Goal: Information Seeking & Learning: Learn about a topic

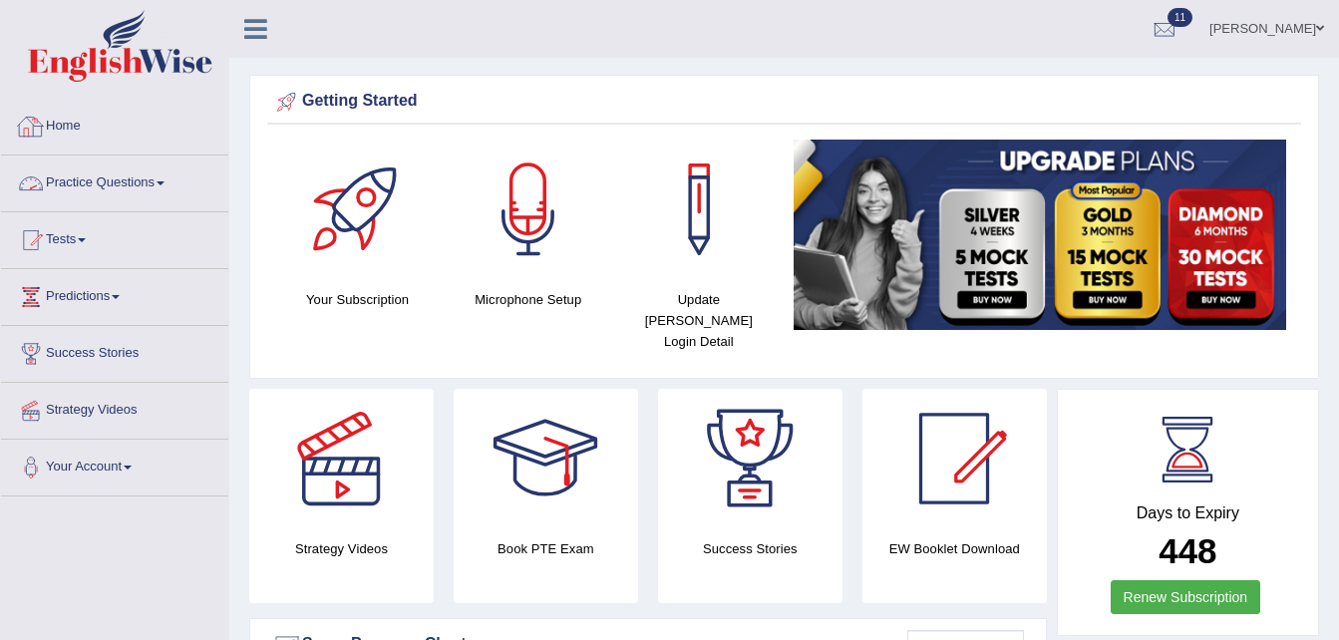
click at [171, 184] on link "Practice Questions" at bounding box center [114, 180] width 227 height 50
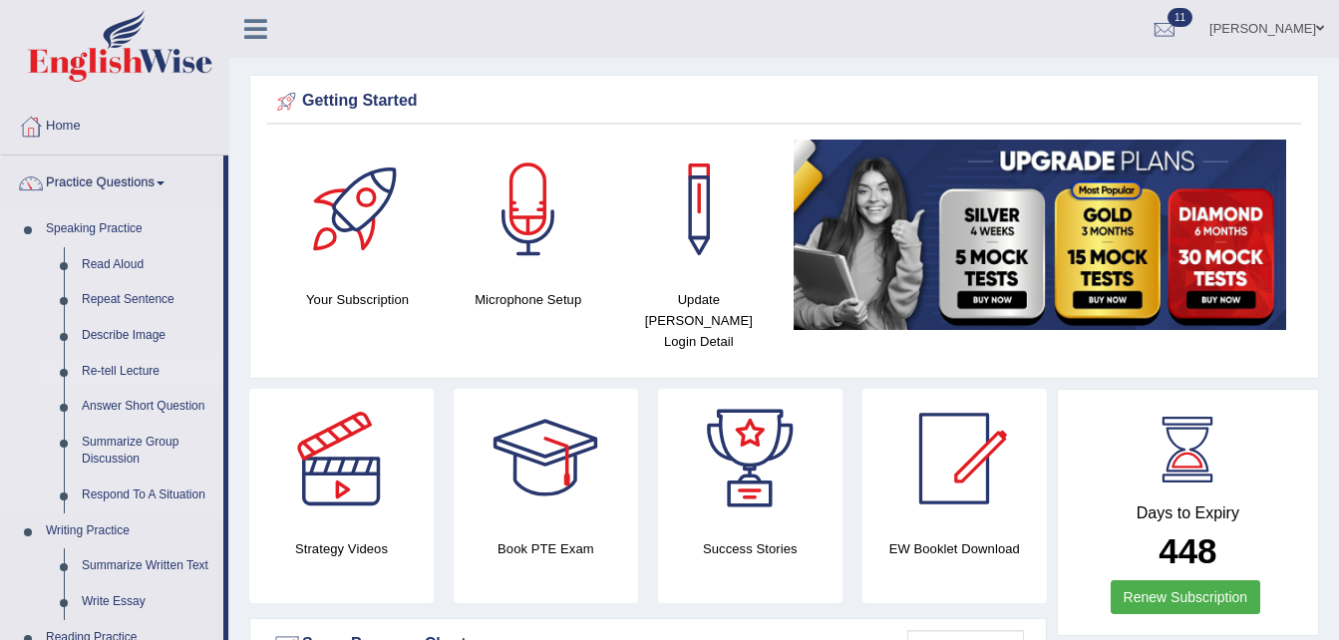
click at [131, 381] on link "Re-tell Lecture" at bounding box center [148, 372] width 151 height 36
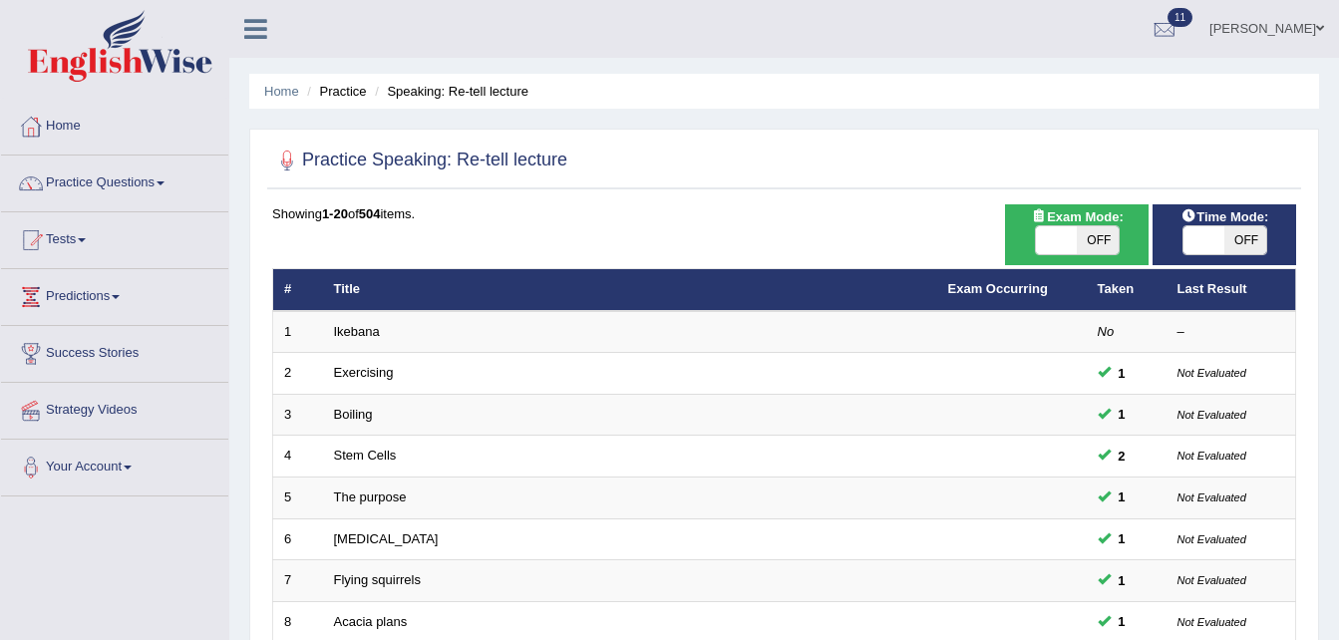
scroll to position [559, 0]
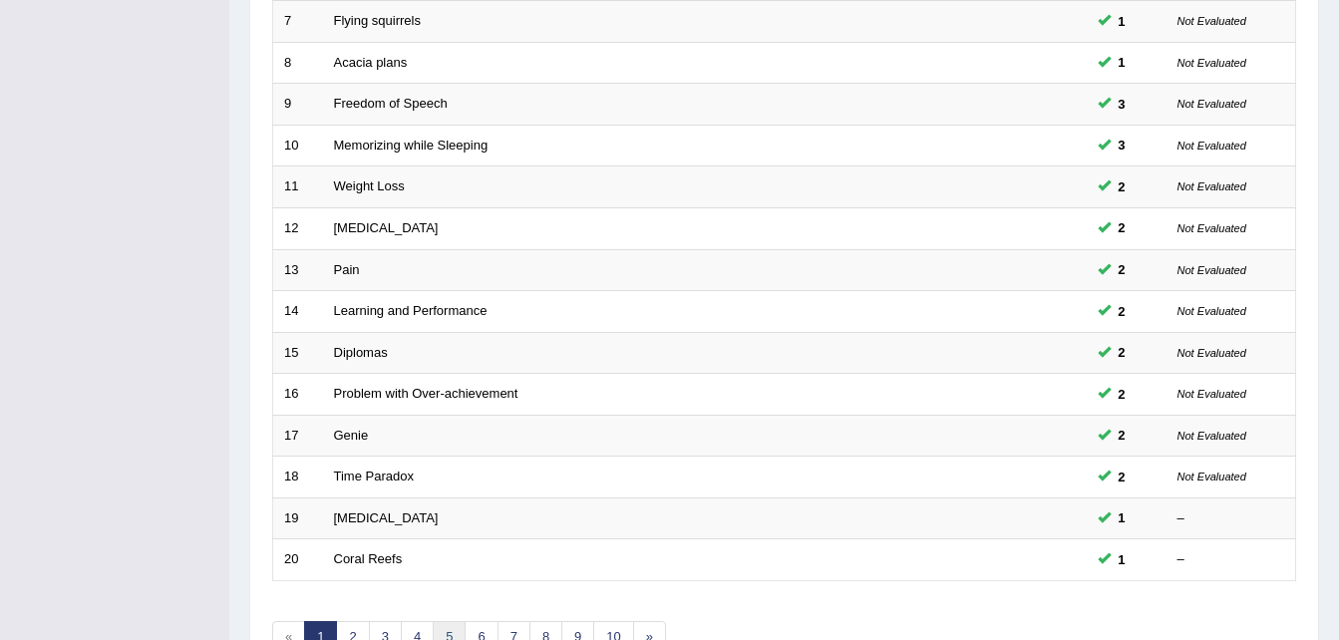
click at [445, 631] on link "5" at bounding box center [449, 637] width 33 height 33
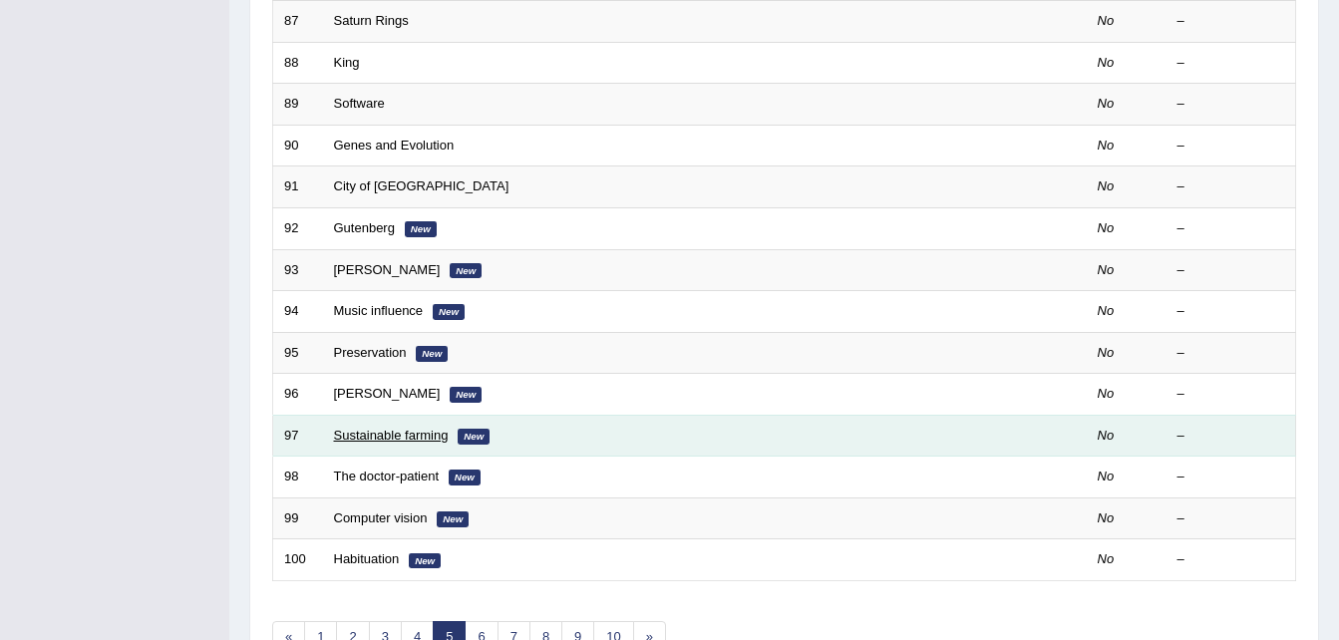
click at [404, 434] on link "Sustainable farming" at bounding box center [391, 435] width 115 height 15
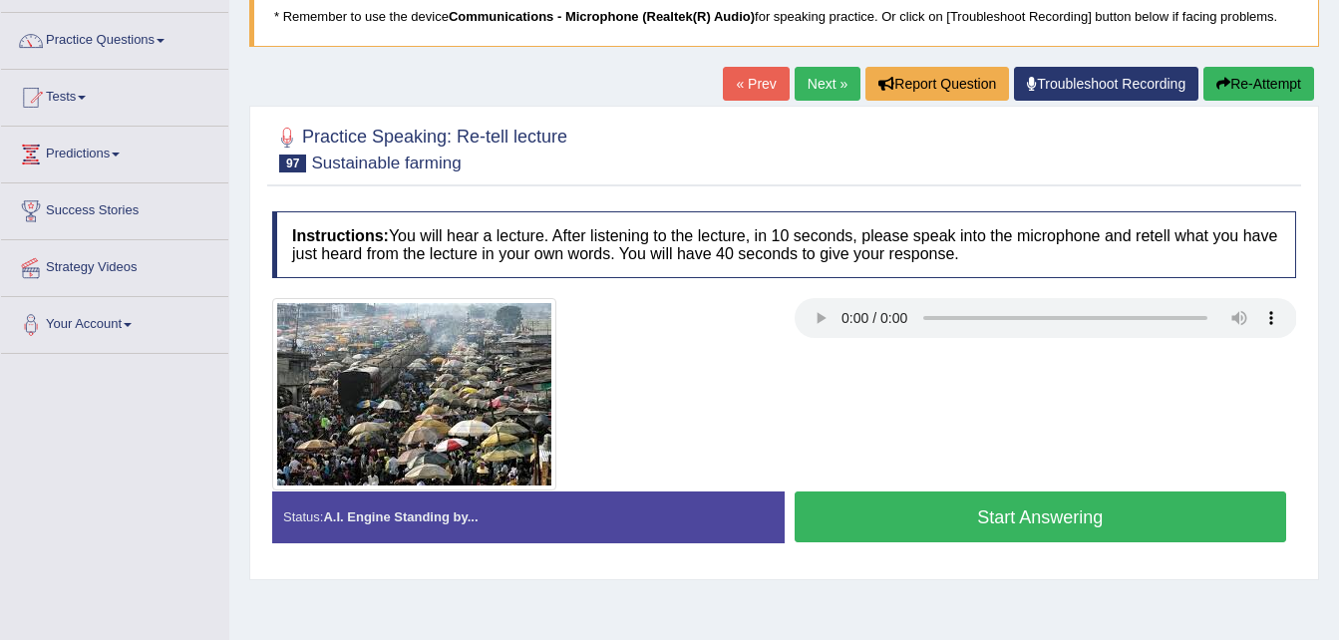
scroll to position [159, 0]
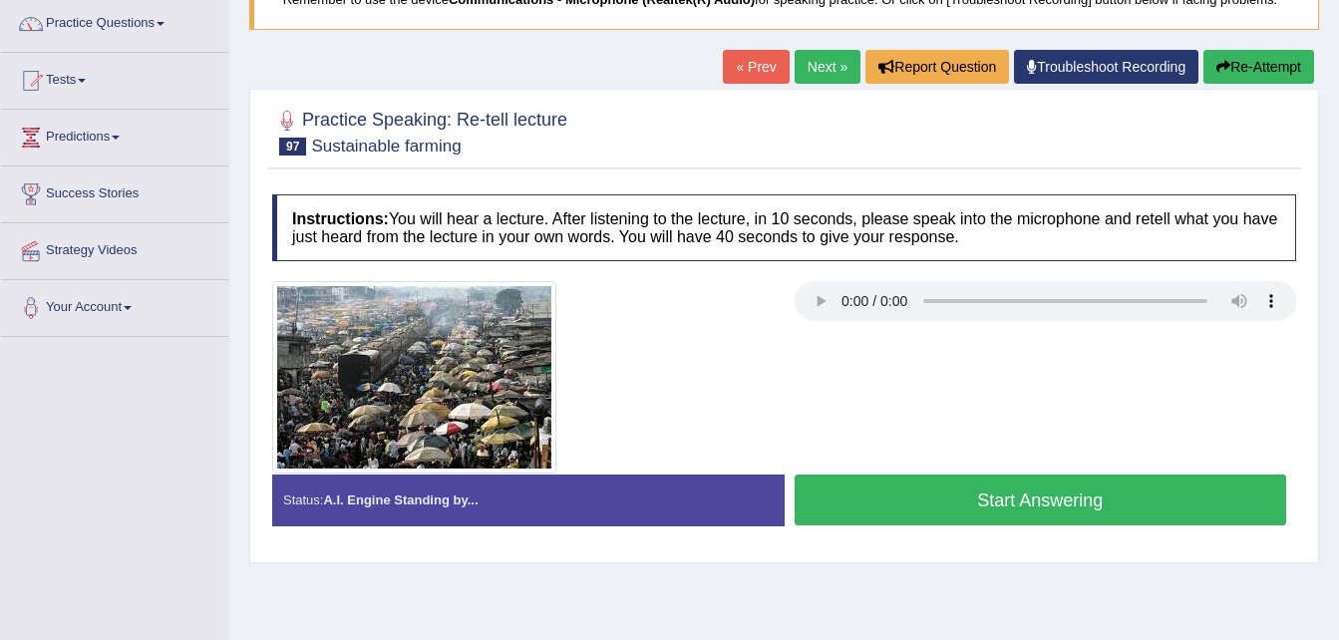
click at [842, 56] on link "Next »" at bounding box center [827, 67] width 66 height 34
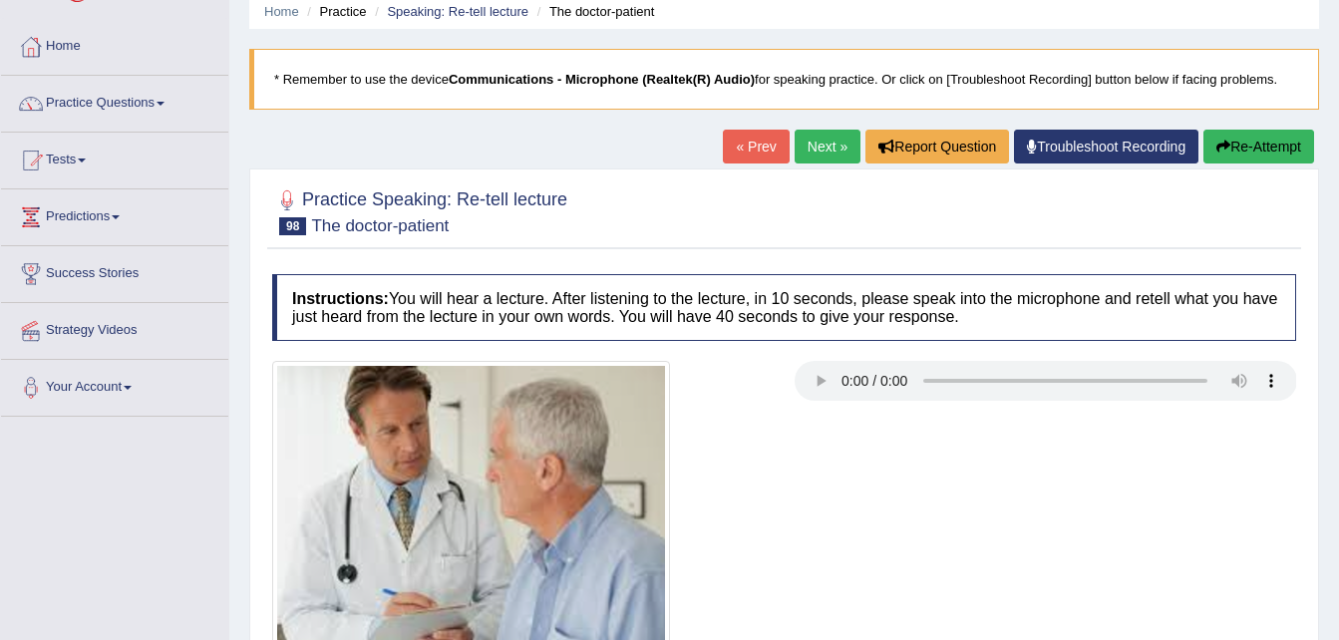
scroll to position [407, 0]
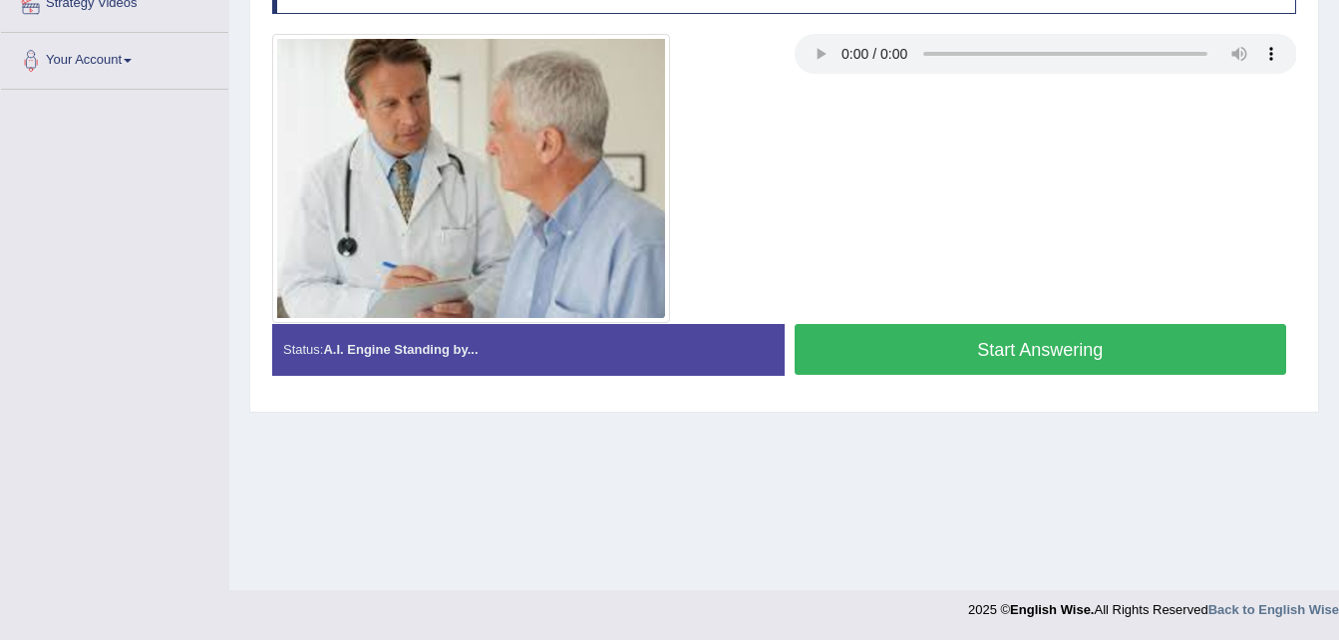
click at [1044, 360] on button "Start Answering" at bounding box center [1040, 349] width 492 height 51
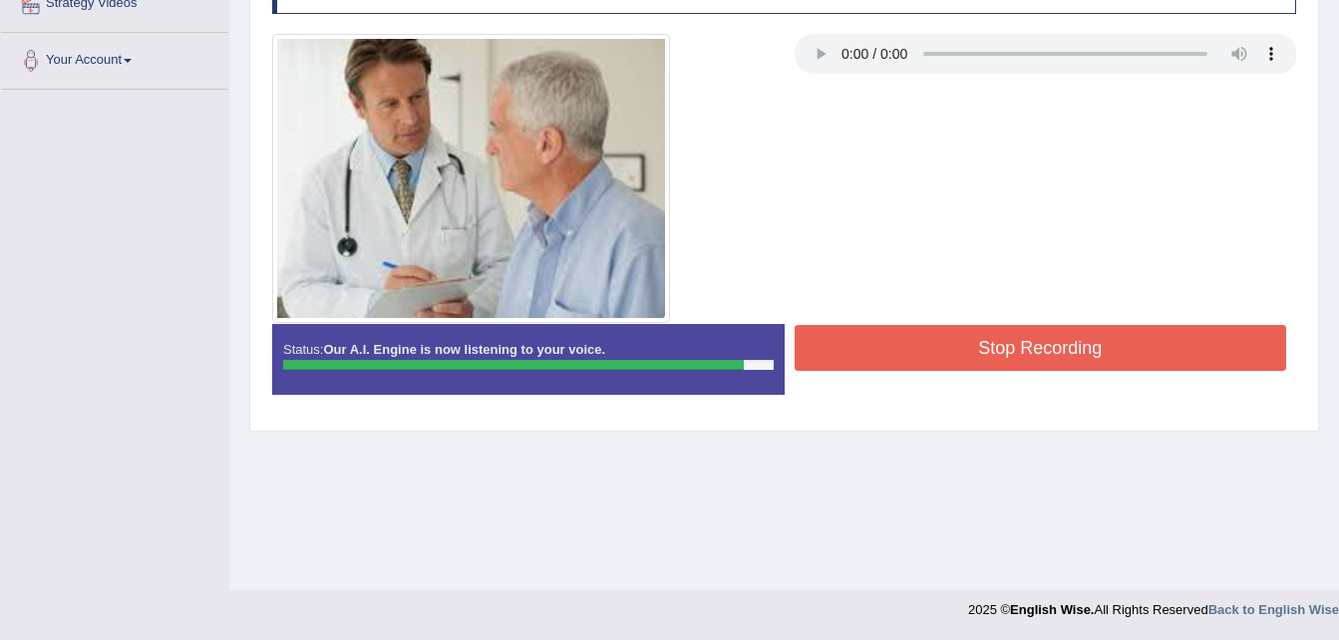
click at [1044, 360] on button "Stop Recording" at bounding box center [1040, 348] width 492 height 46
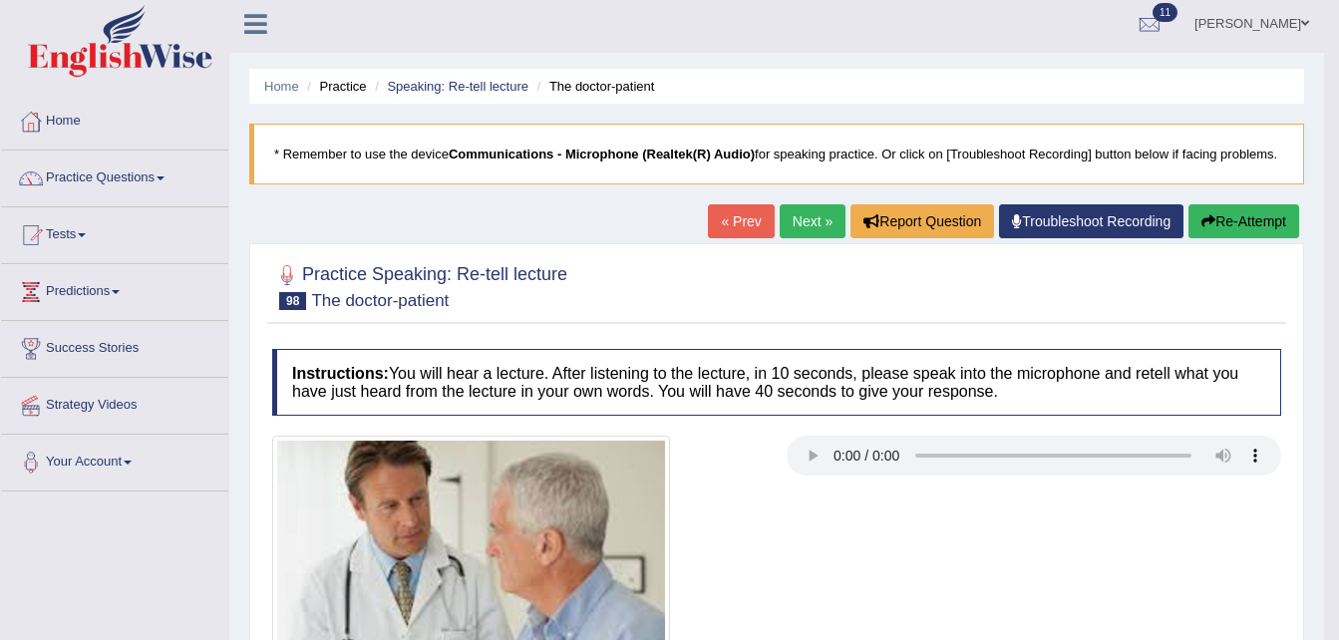
scroll to position [0, 0]
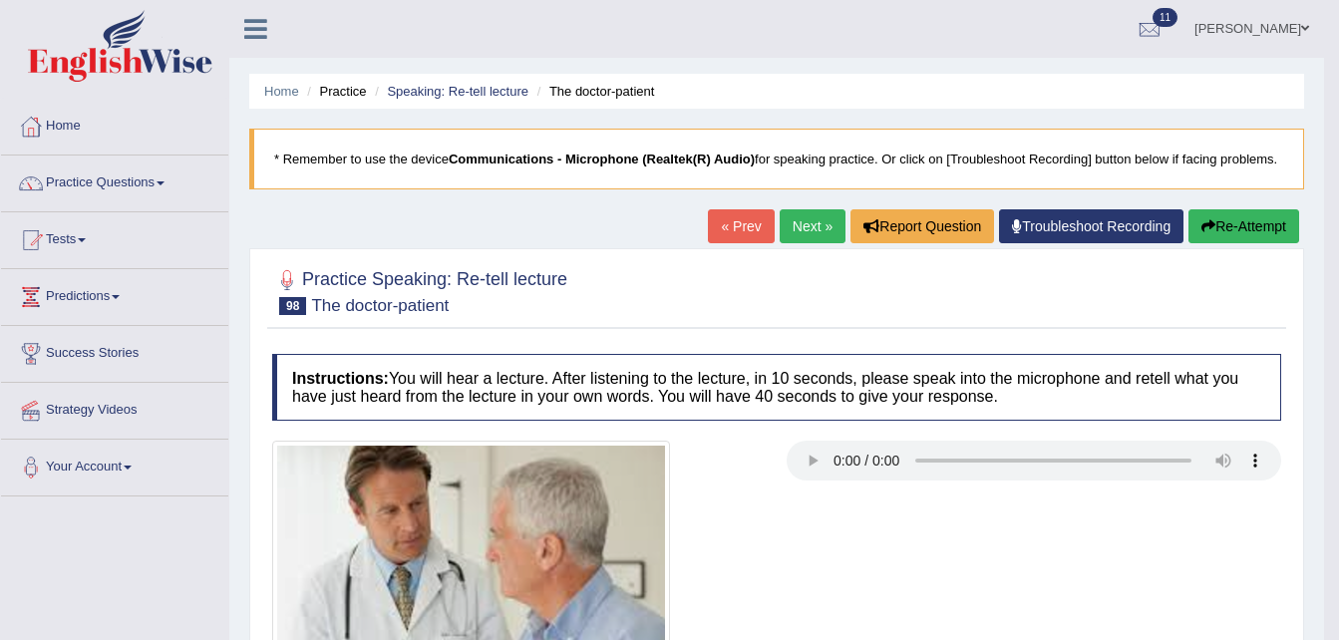
click at [791, 226] on link "Next »" at bounding box center [812, 226] width 66 height 34
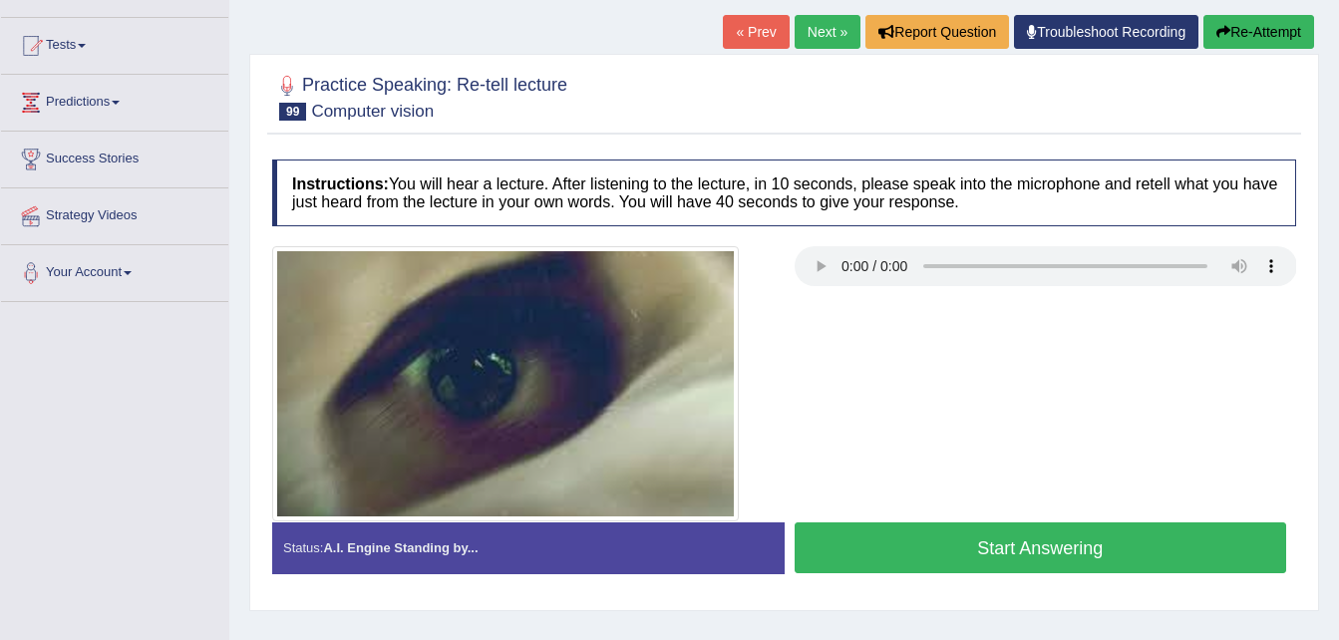
scroll to position [212, 0]
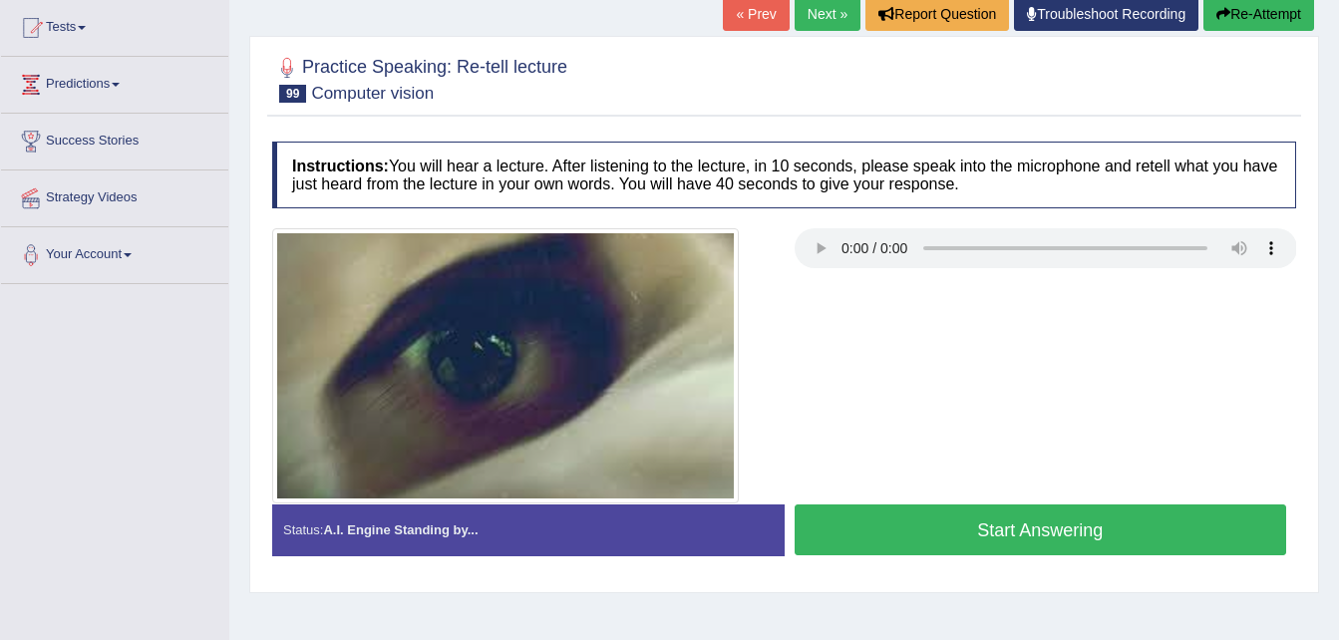
click at [910, 519] on button "Start Answering" at bounding box center [1040, 529] width 492 height 51
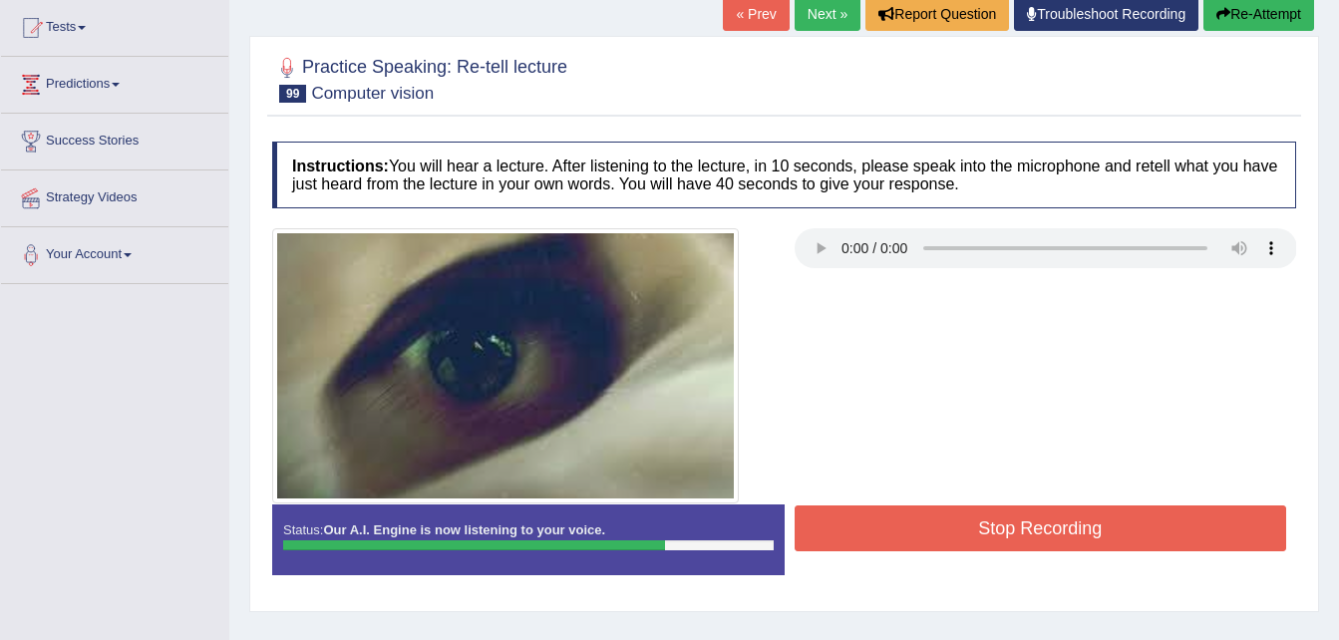
click at [910, 519] on button "Stop Recording" at bounding box center [1040, 528] width 492 height 46
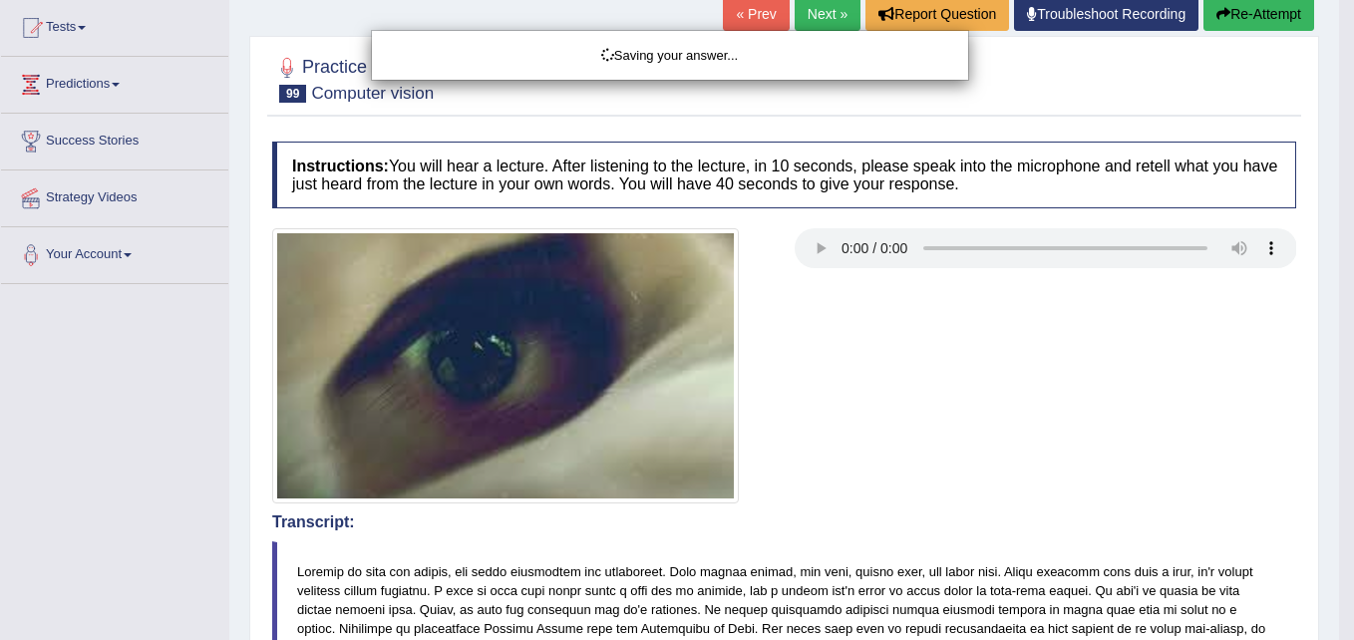
click at [1338, 428] on html "Toggle navigation Home Practice Questions Speaking Practice Read Aloud Repeat S…" at bounding box center [677, 108] width 1354 height 640
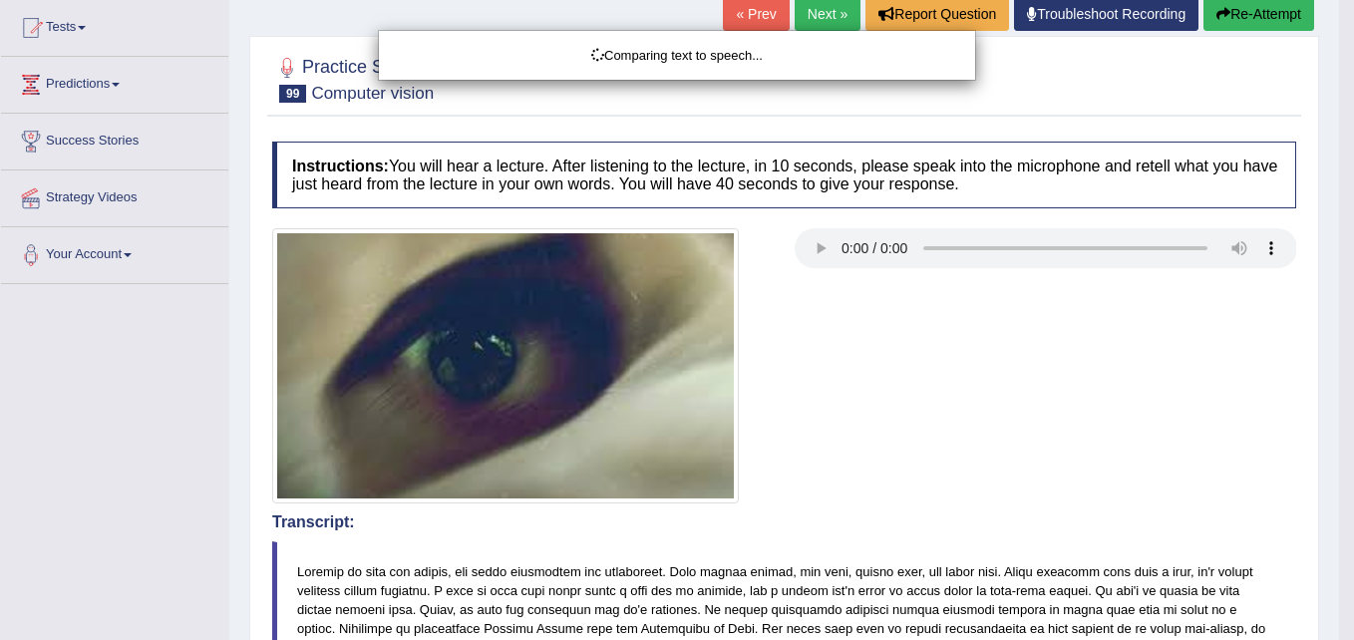
click at [1338, 428] on html "Toggle navigation Home Practice Questions Speaking Practice Read Aloud Repeat S…" at bounding box center [677, 108] width 1354 height 640
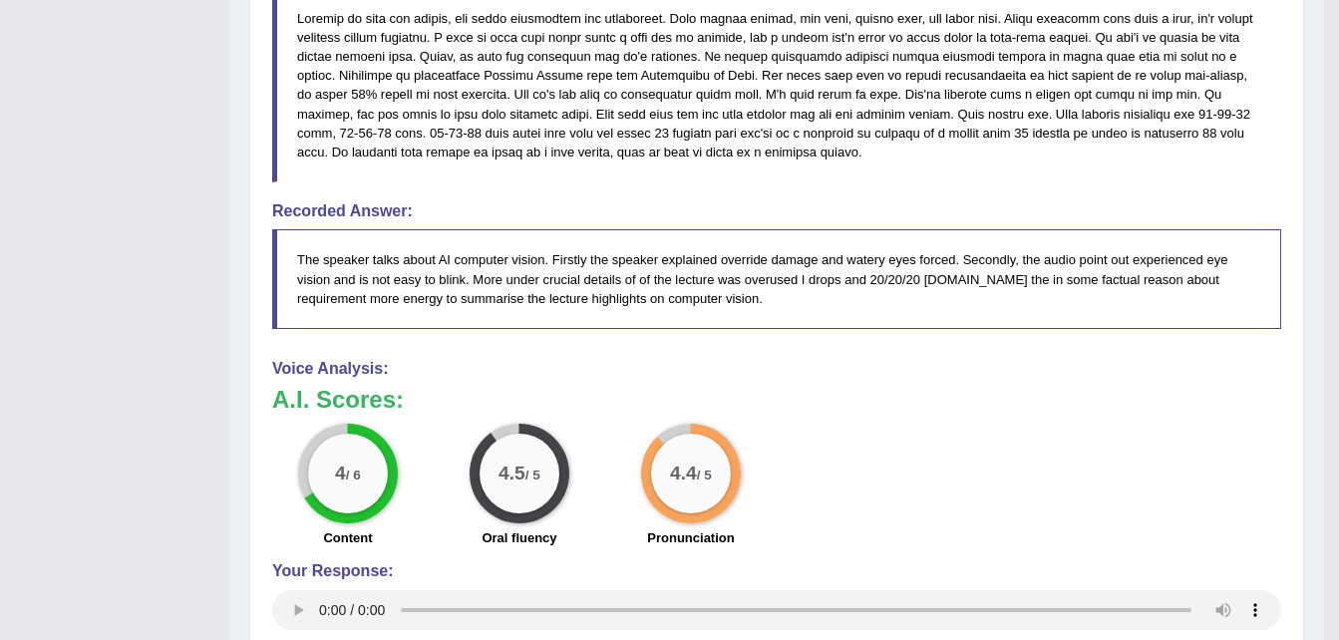
scroll to position [206, 0]
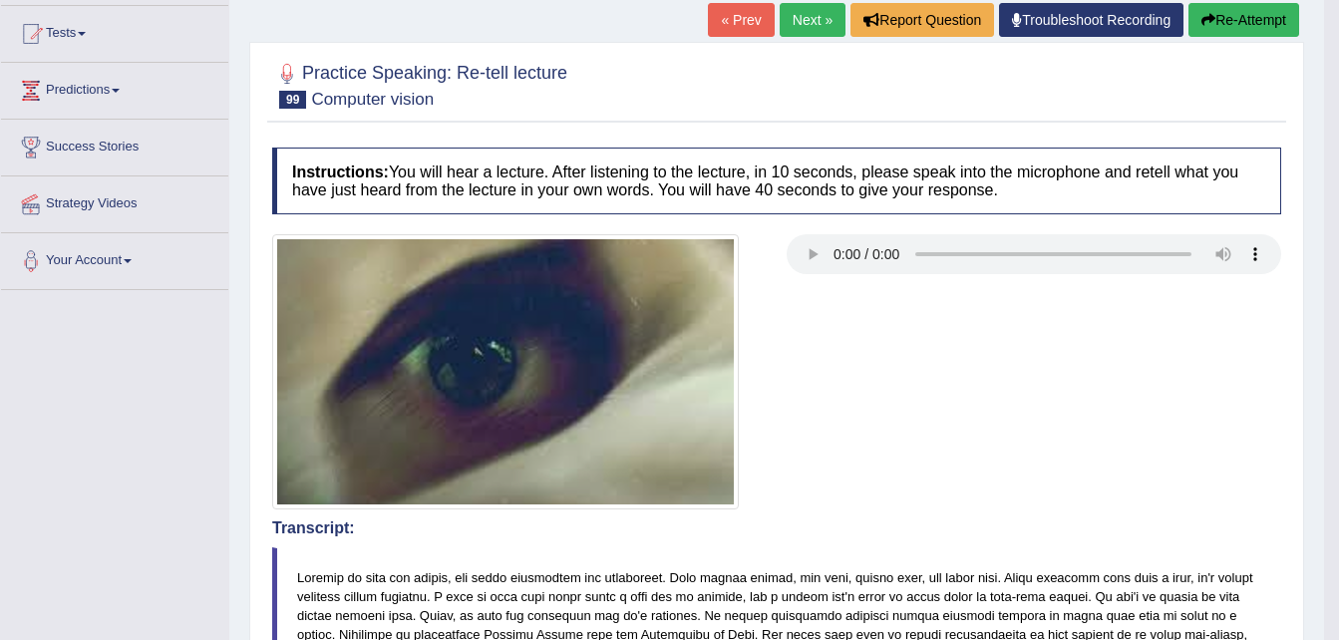
click at [805, 15] on link "Next »" at bounding box center [812, 20] width 66 height 34
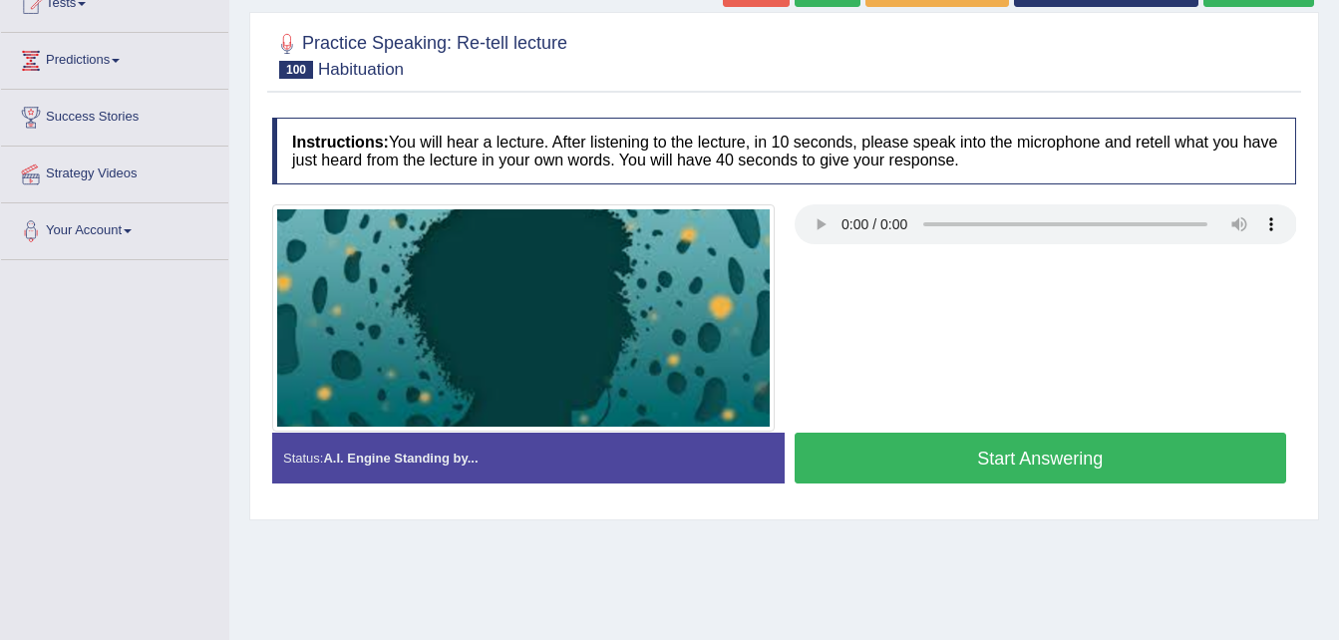
scroll to position [239, 0]
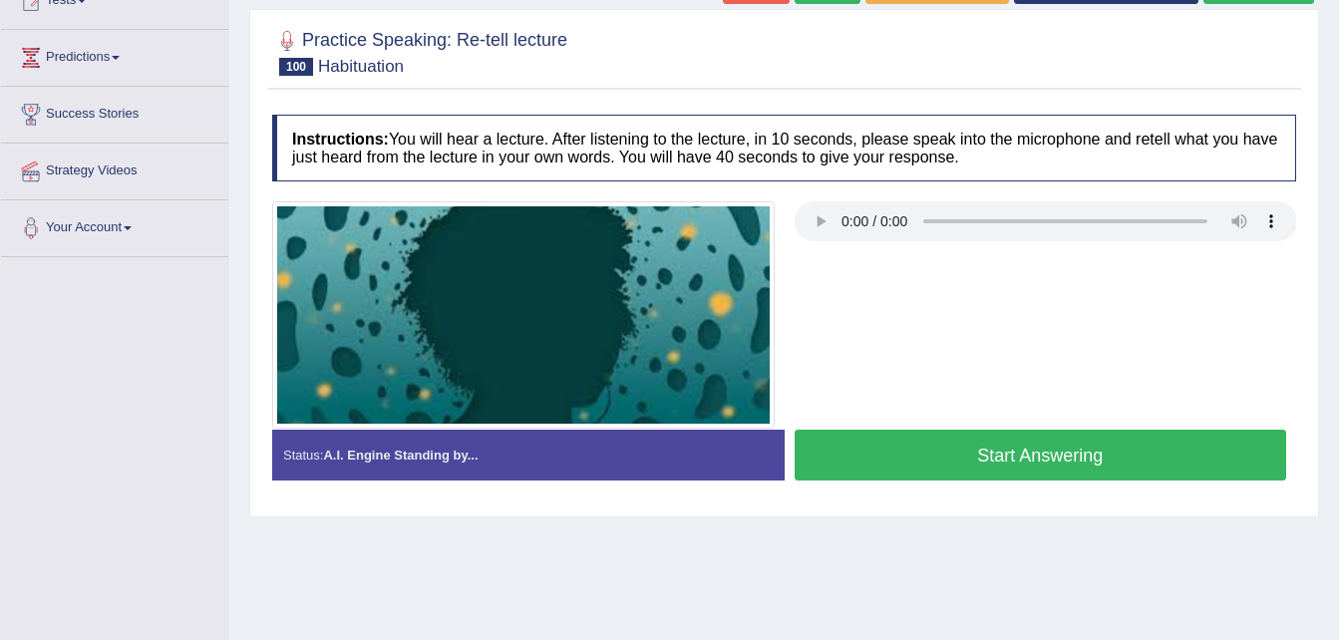
click at [983, 457] on button "Start Answering" at bounding box center [1040, 455] width 492 height 51
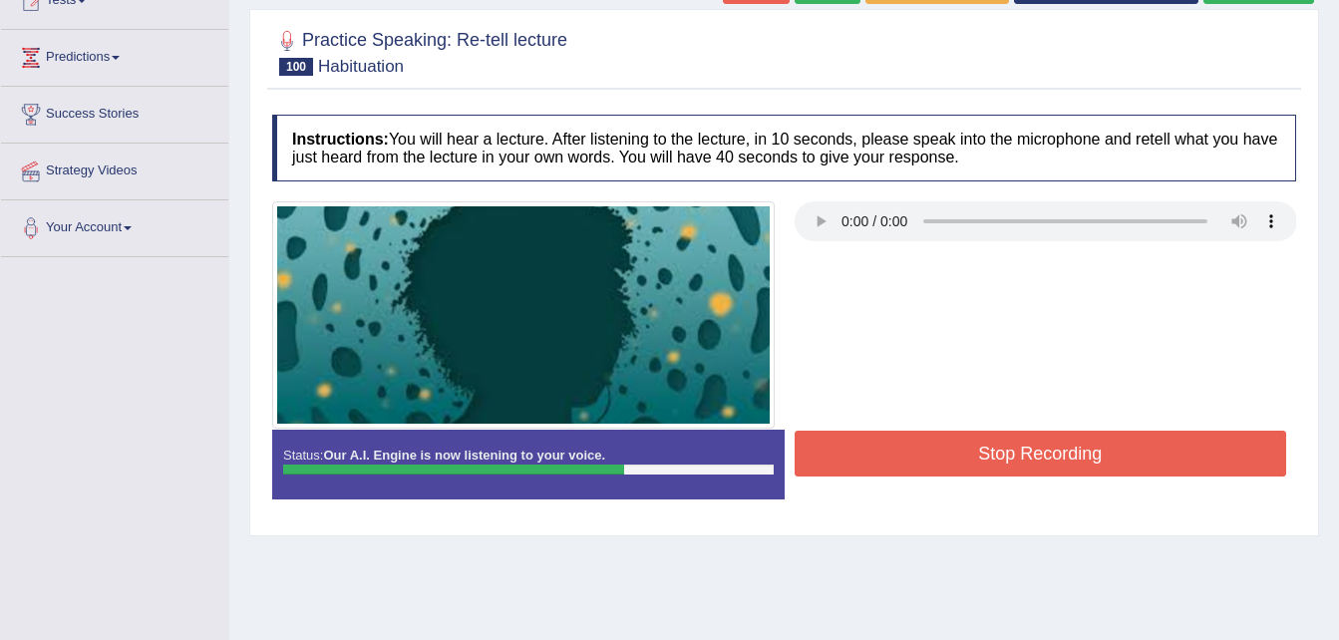
click at [983, 457] on button "Stop Recording" at bounding box center [1040, 454] width 492 height 46
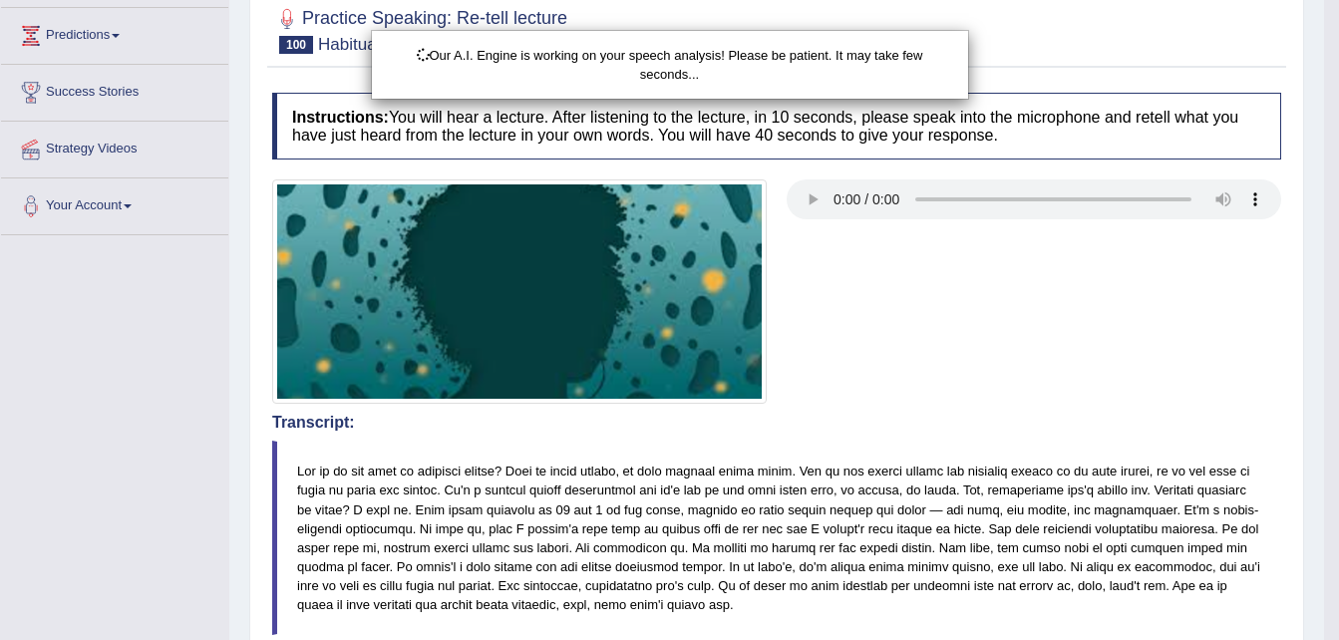
click at [1338, 379] on html "Toggle navigation Home Practice Questions Speaking Practice Read Aloud Repeat S…" at bounding box center [669, 59] width 1339 height 640
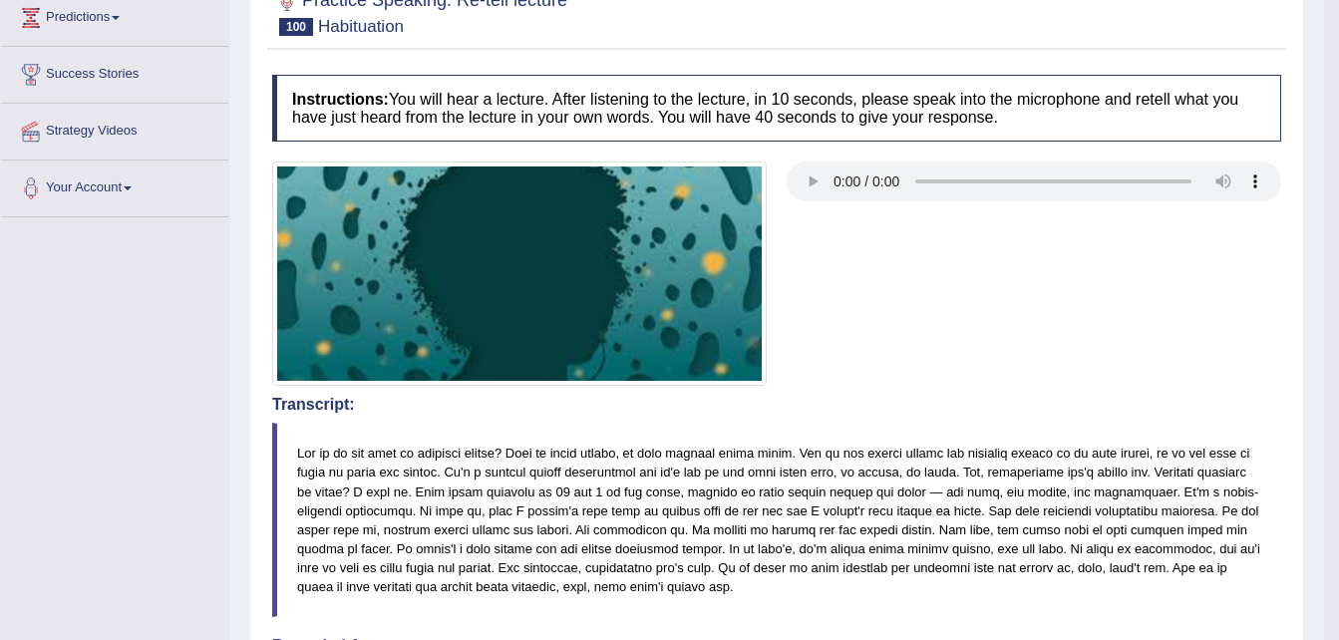
scroll to position [0, 0]
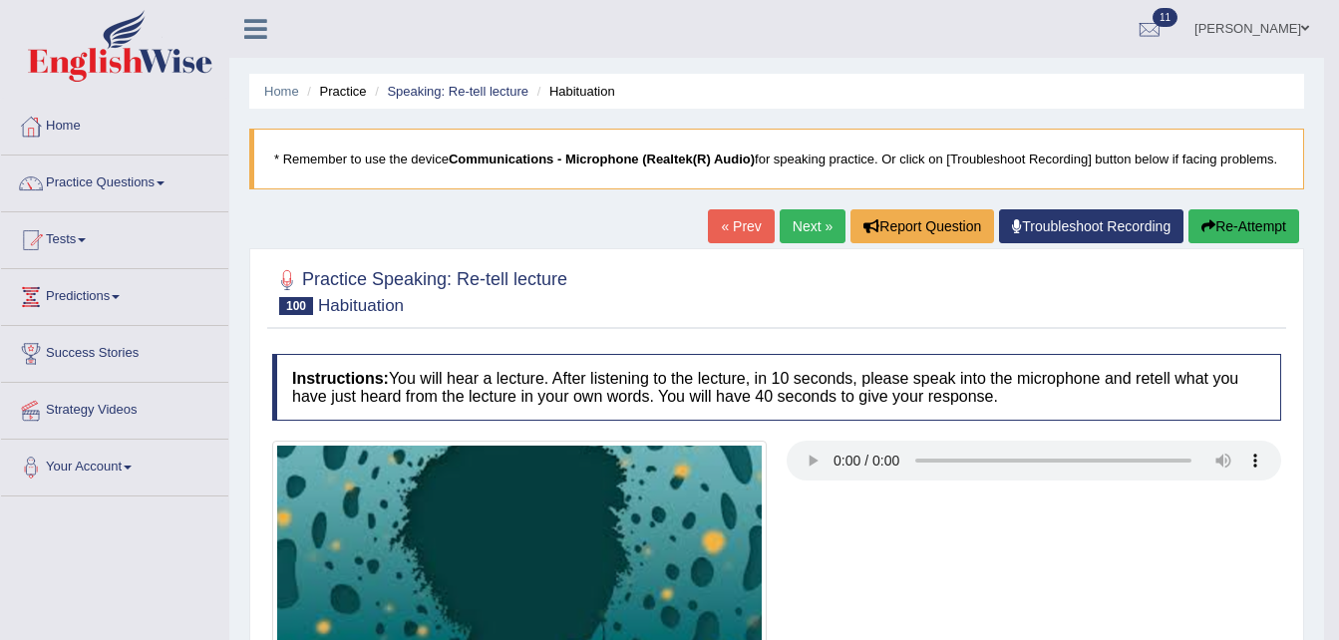
click at [810, 234] on link "Next »" at bounding box center [812, 226] width 66 height 34
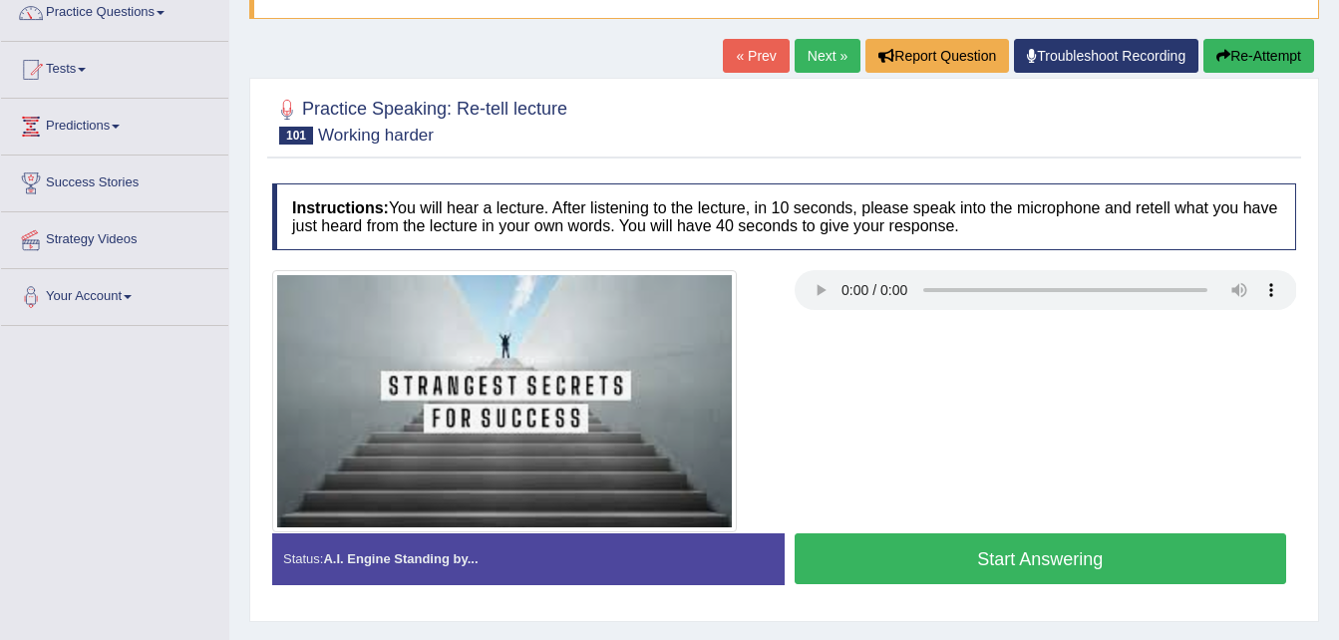
scroll to position [199, 0]
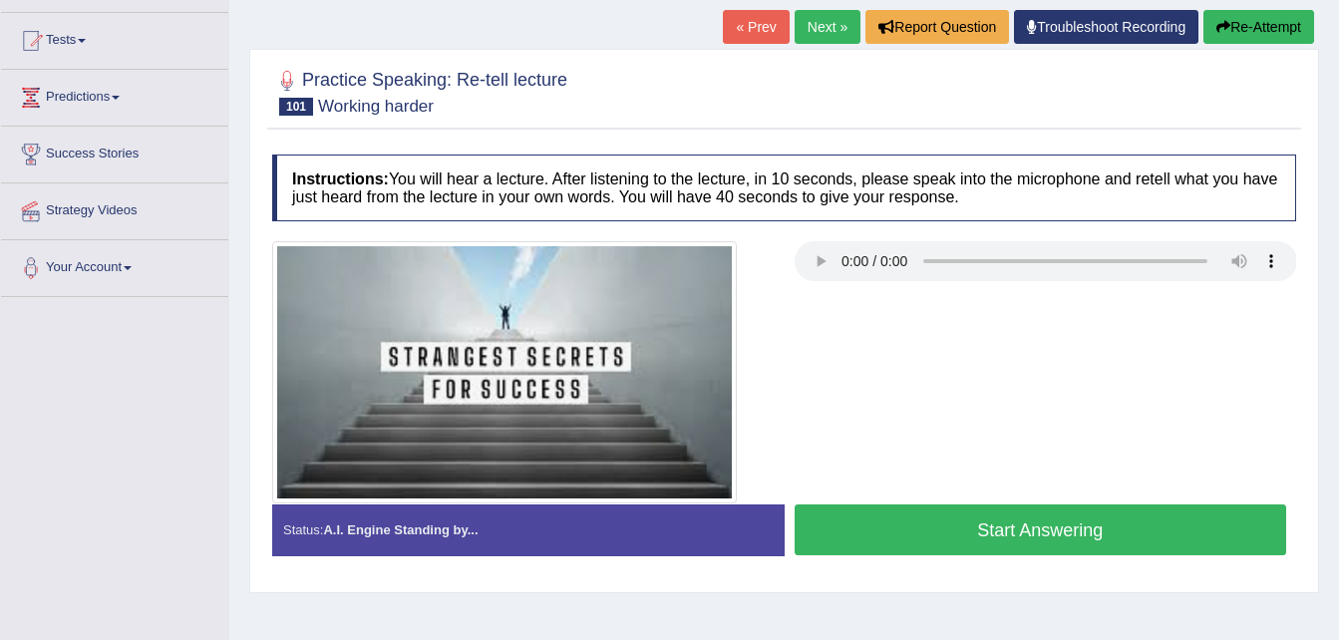
click at [972, 514] on button "Start Answering" at bounding box center [1040, 529] width 492 height 51
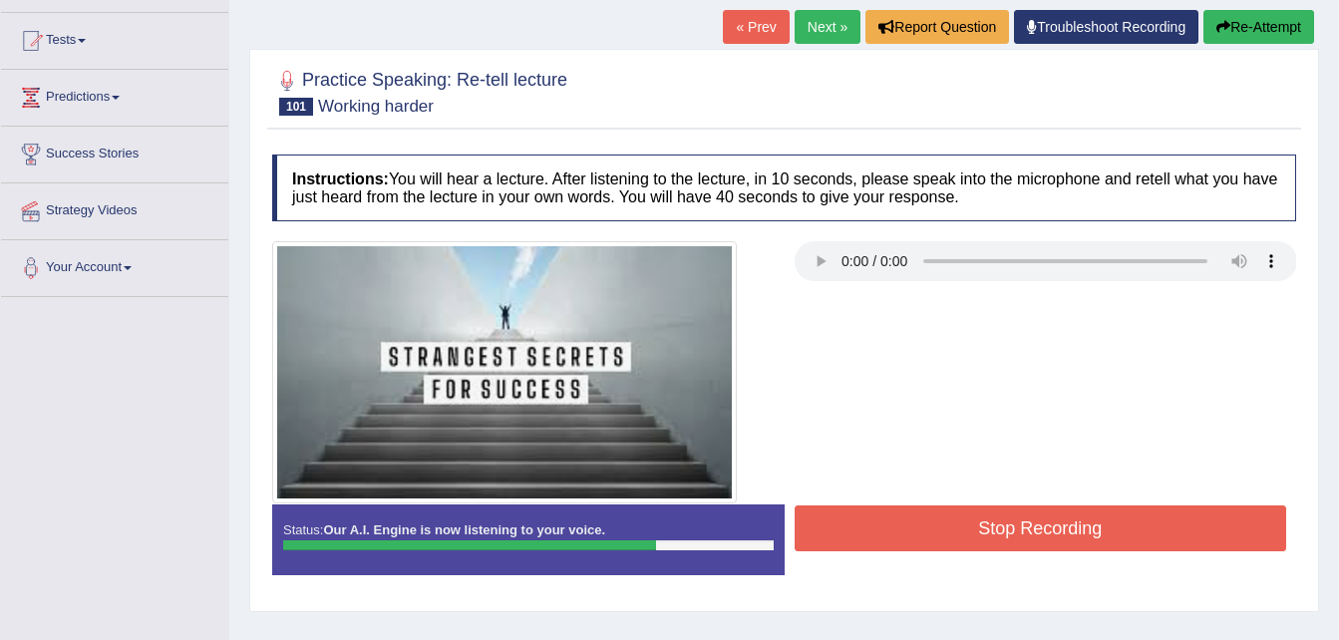
click at [929, 521] on button "Stop Recording" at bounding box center [1040, 528] width 492 height 46
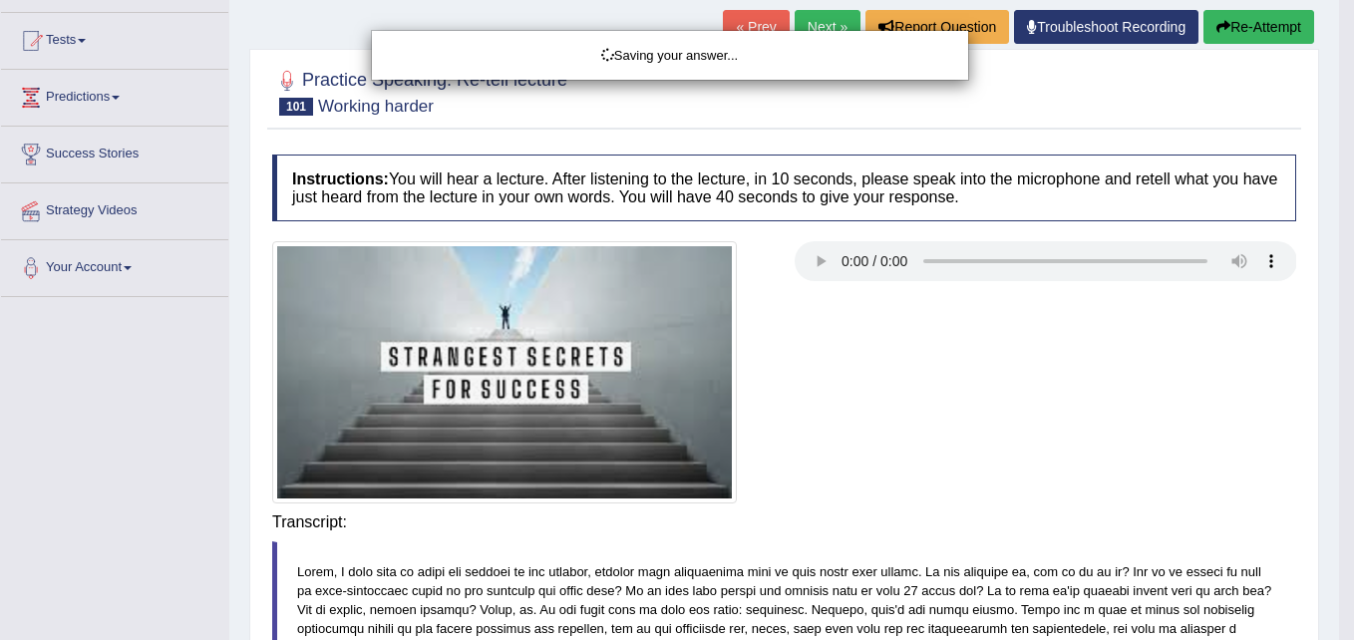
click at [1338, 441] on html "Toggle navigation Home Practice Questions Speaking Practice Read Aloud Repeat S…" at bounding box center [677, 121] width 1354 height 640
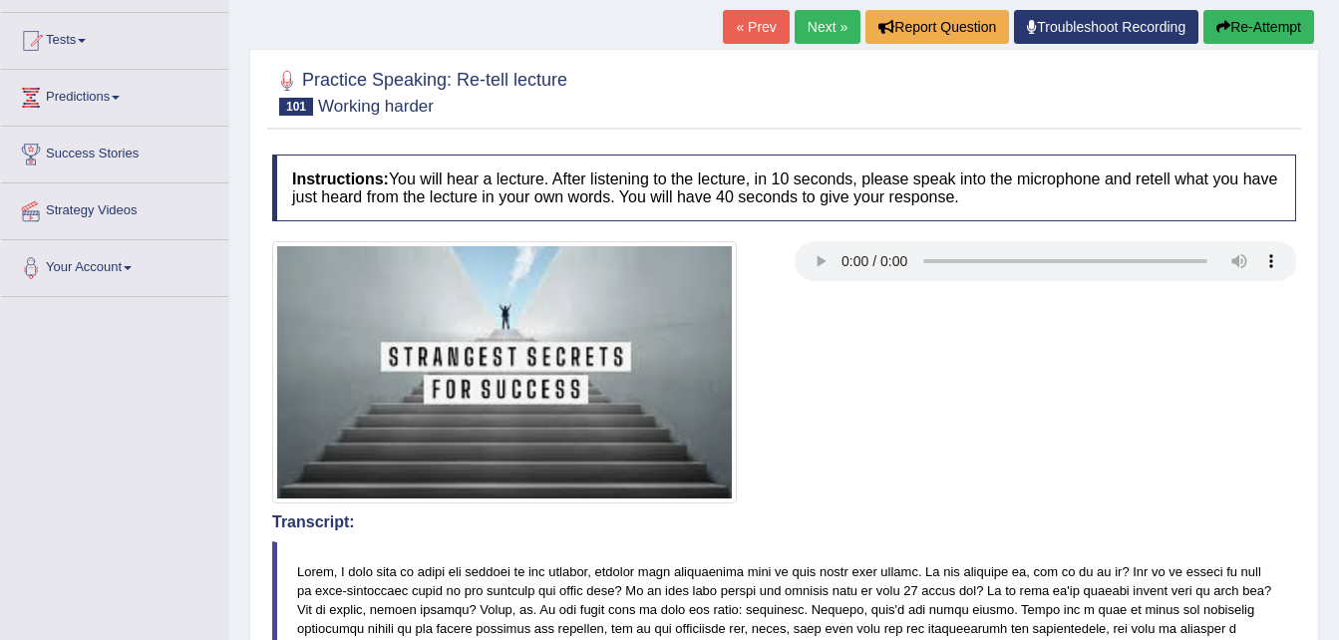
click at [1338, 441] on html "Toggle navigation Home Practice Questions Speaking Practice Read Aloud Repeat S…" at bounding box center [669, 121] width 1339 height 640
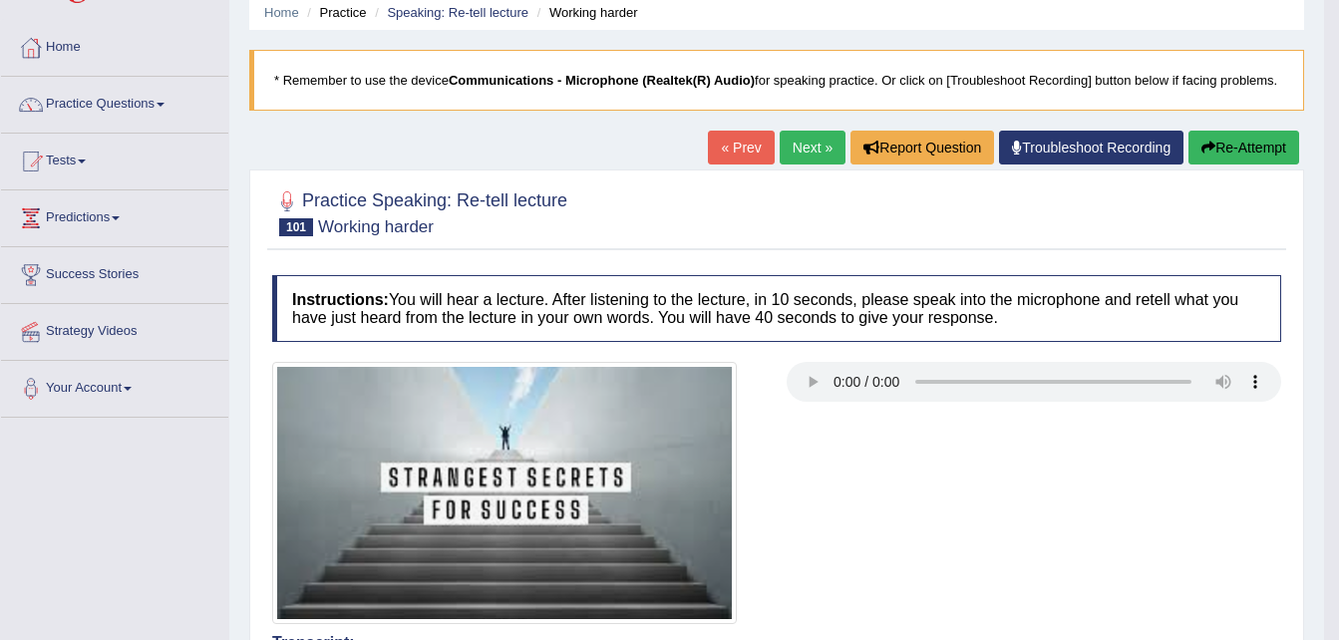
scroll to position [40, 0]
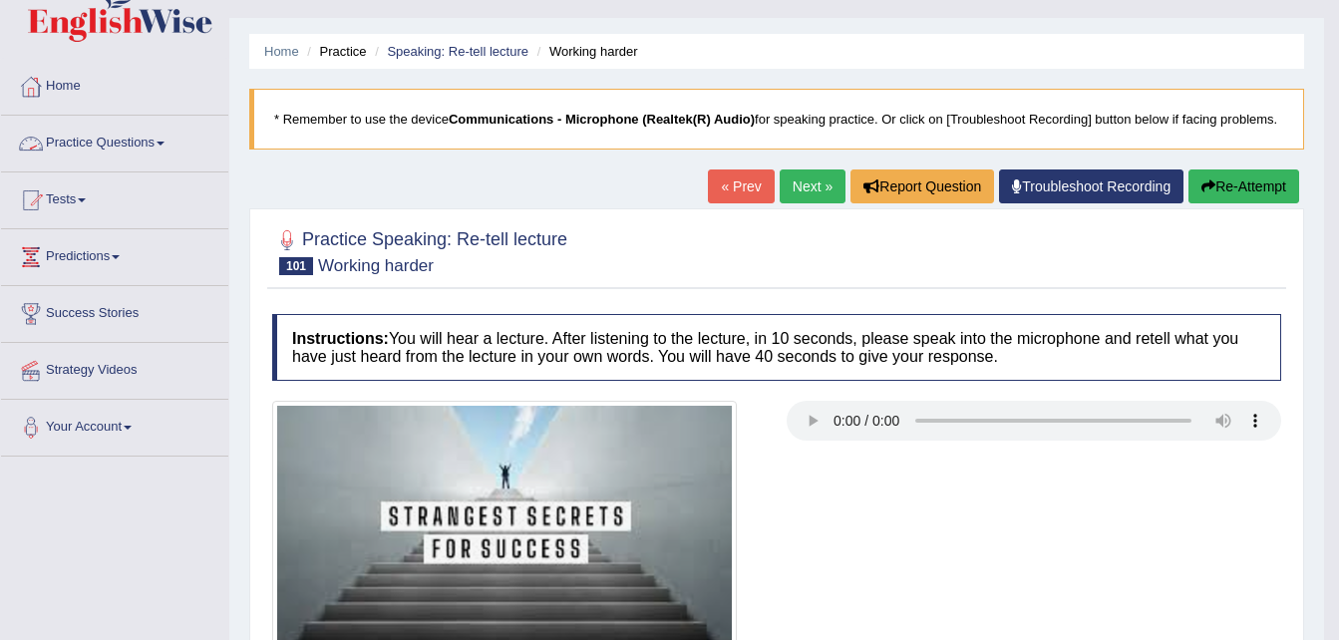
click at [141, 162] on link "Practice Questions" at bounding box center [114, 141] width 227 height 50
